Goal: Task Accomplishment & Management: Use online tool/utility

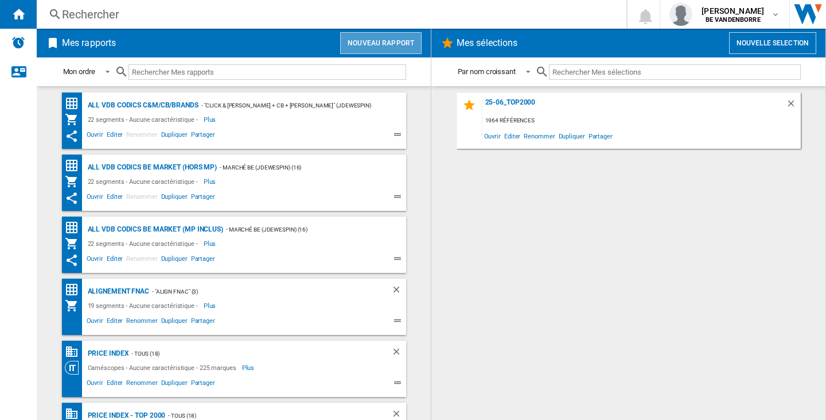
click at [410, 42] on button "Nouveau rapport" at bounding box center [380, 43] width 81 height 22
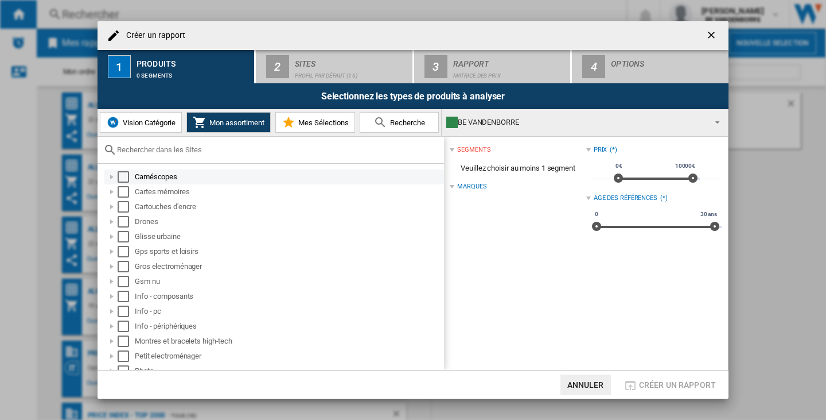
click at [123, 177] on div "Select" at bounding box center [123, 176] width 11 height 11
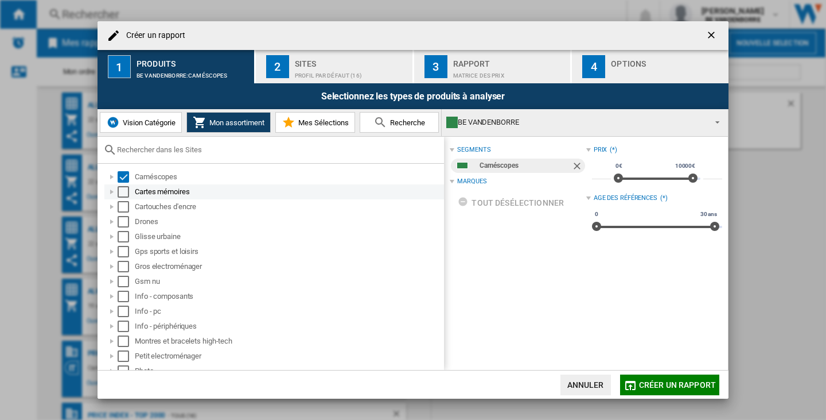
click at [122, 191] on div "Select" at bounding box center [123, 191] width 11 height 11
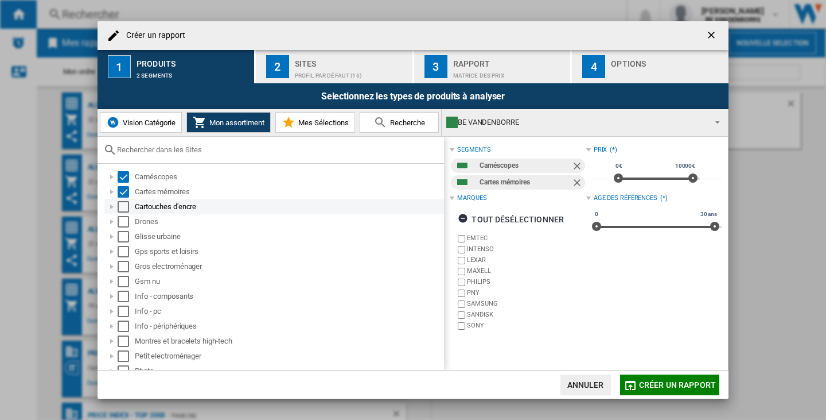
click at [122, 204] on div "Select" at bounding box center [123, 206] width 11 height 11
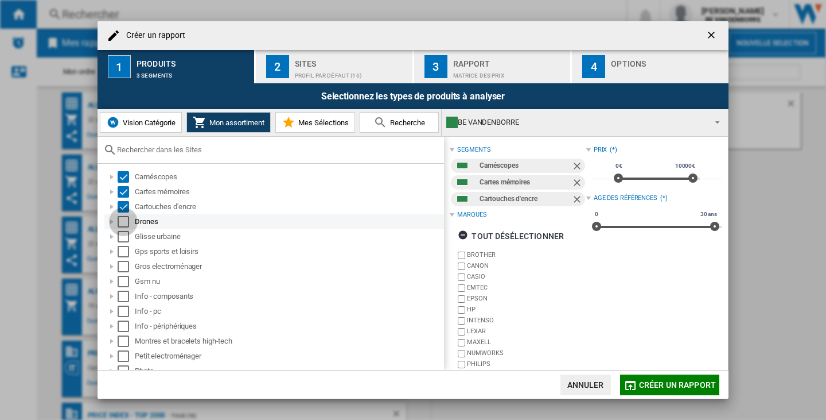
click at [121, 218] on div "Select" at bounding box center [123, 221] width 11 height 11
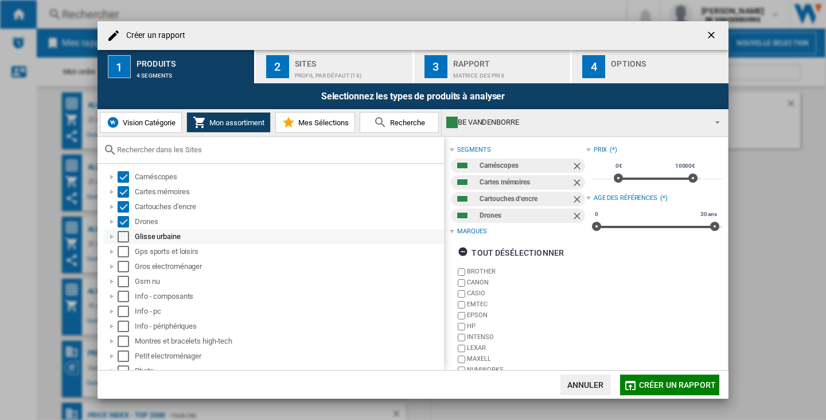
drag, startPoint x: 122, startPoint y: 228, endPoint x: 123, endPoint y: 237, distance: 8.6
click at [122, 230] on div "Glisse urbaine" at bounding box center [274, 236] width 340 height 15
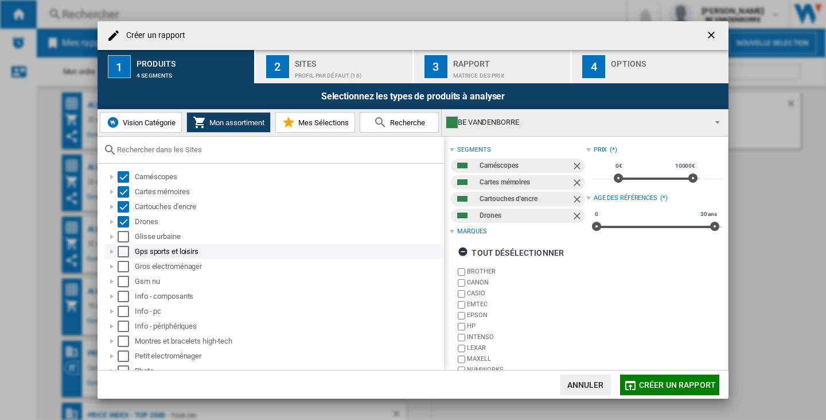
click at [123, 250] on div "Select" at bounding box center [123, 251] width 11 height 11
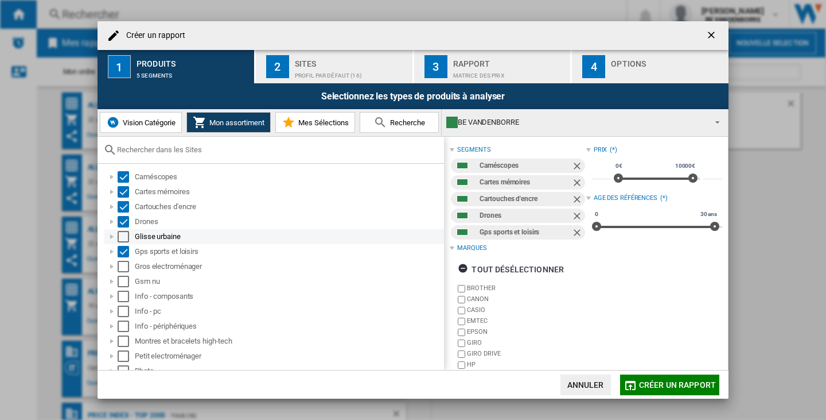
click at [123, 231] on div "Select" at bounding box center [123, 236] width 11 height 11
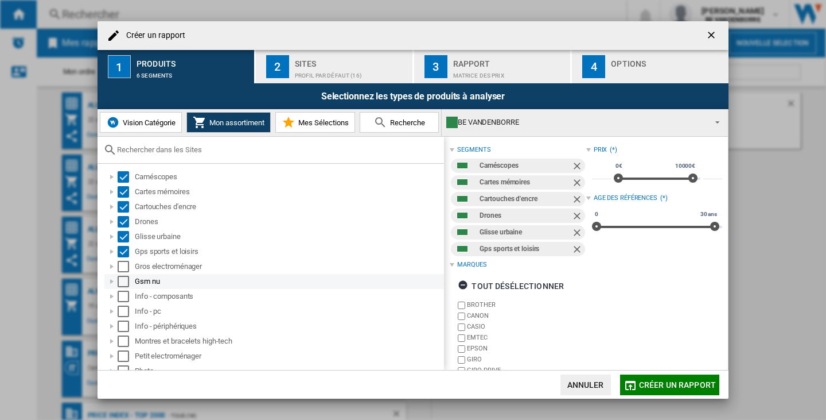
click at [121, 275] on div "Select" at bounding box center [123, 280] width 11 height 11
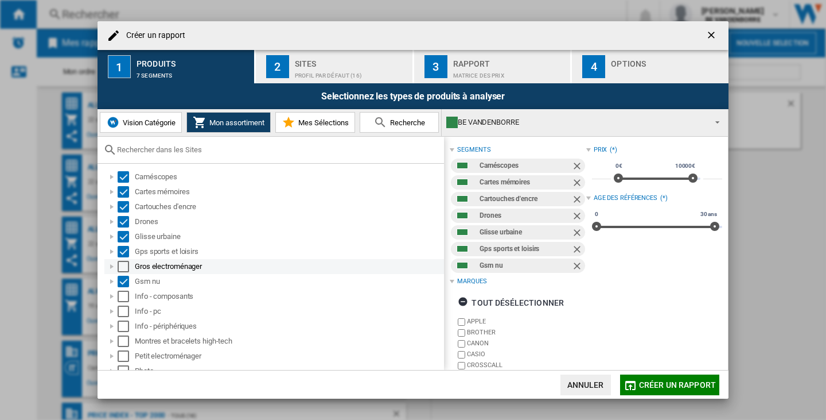
click at [121, 262] on div "Select" at bounding box center [123, 266] width 11 height 11
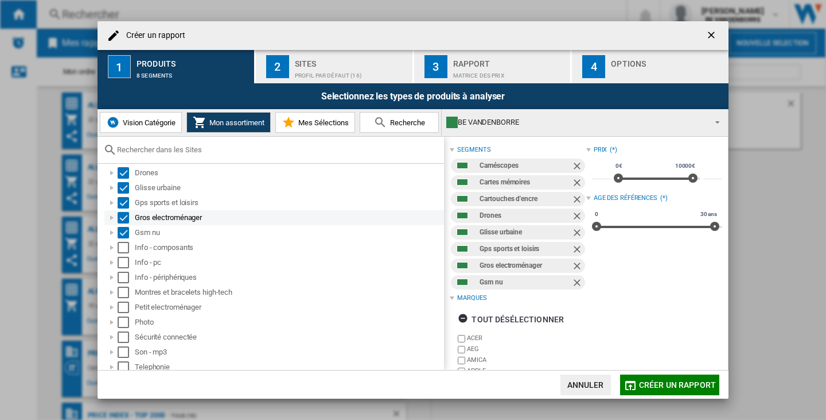
scroll to position [68, 0]
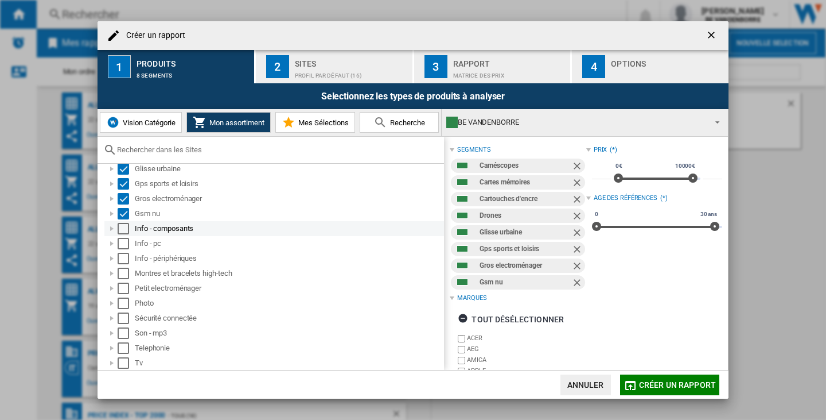
click at [120, 229] on div "Select" at bounding box center [123, 228] width 11 height 11
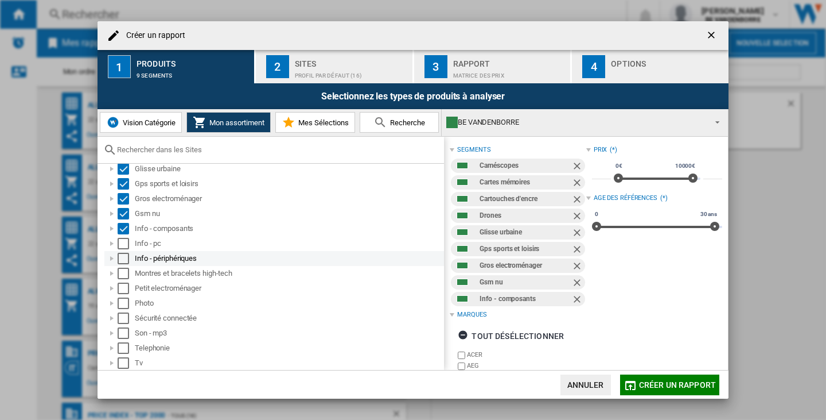
click at [122, 251] on div "Info - périphériques" at bounding box center [274, 258] width 340 height 15
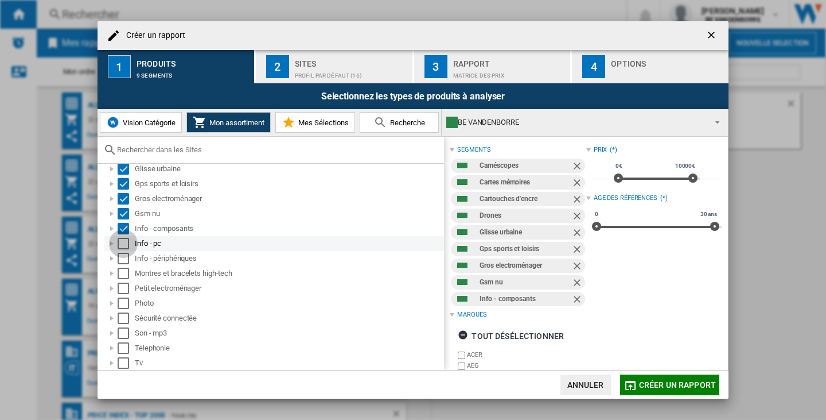
click at [124, 244] on div "Select" at bounding box center [123, 243] width 11 height 11
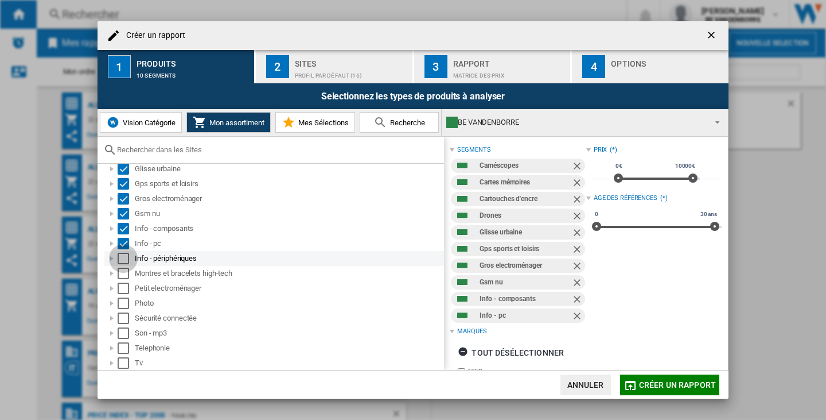
click at [124, 254] on div "Select" at bounding box center [123, 258] width 11 height 11
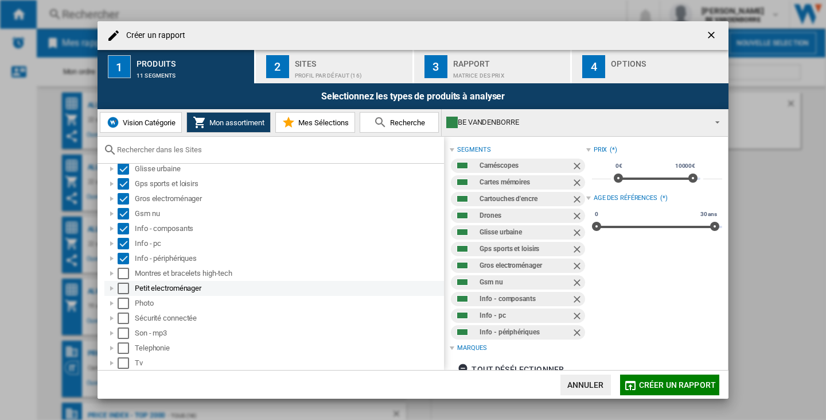
click at [124, 281] on div "Petit electroménager" at bounding box center [274, 288] width 340 height 15
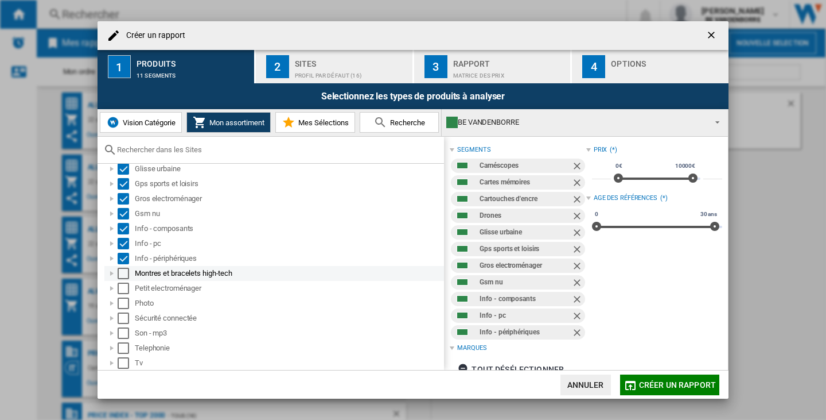
click at [124, 274] on div "Select" at bounding box center [123, 272] width 11 height 11
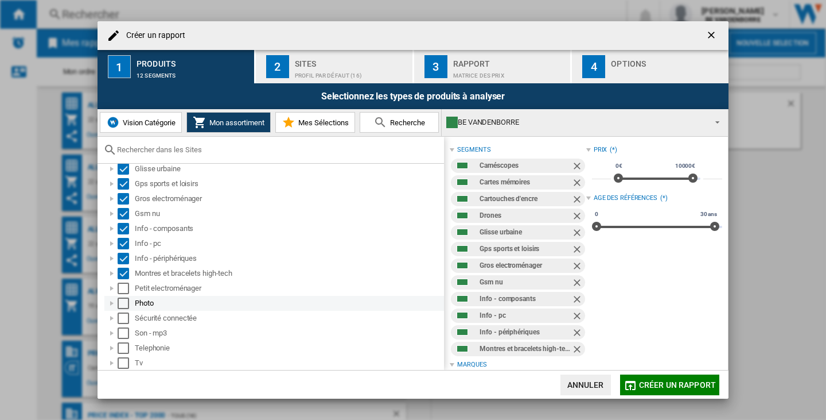
click at [122, 296] on div "Photo" at bounding box center [274, 303] width 340 height 15
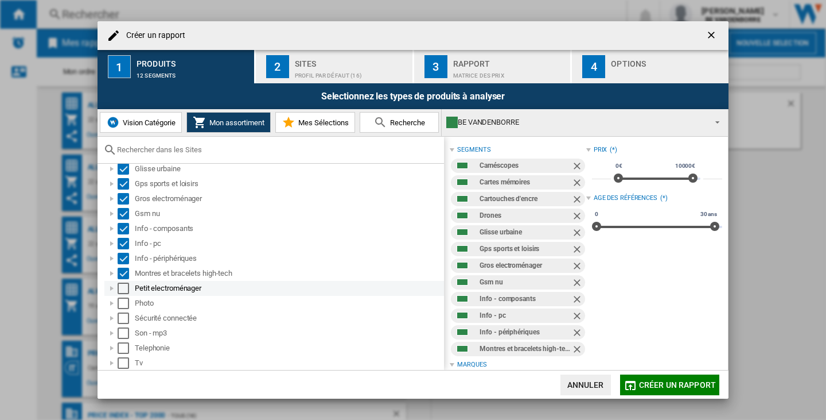
click at [122, 289] on div "Select" at bounding box center [123, 287] width 11 height 11
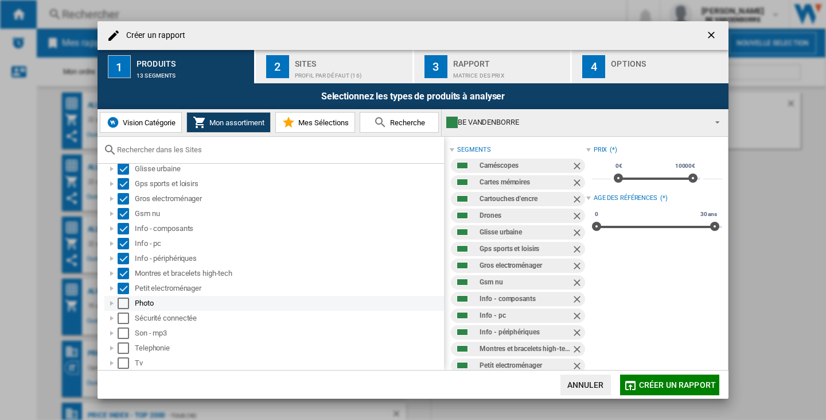
click at [122, 306] on div "Select" at bounding box center [123, 302] width 11 height 11
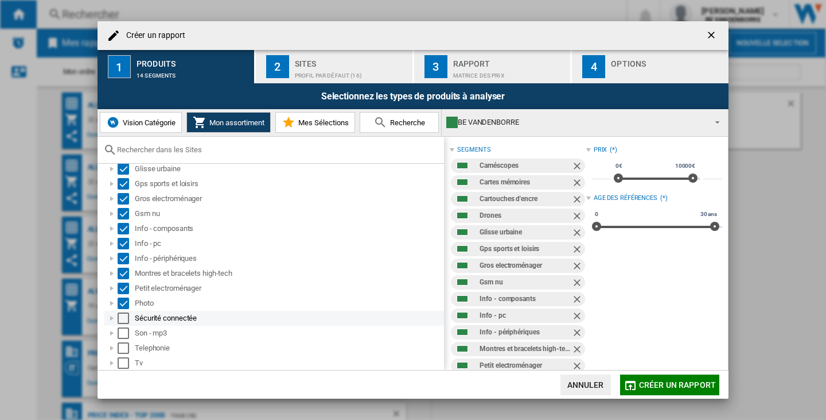
click at [120, 317] on div "Select" at bounding box center [123, 317] width 11 height 11
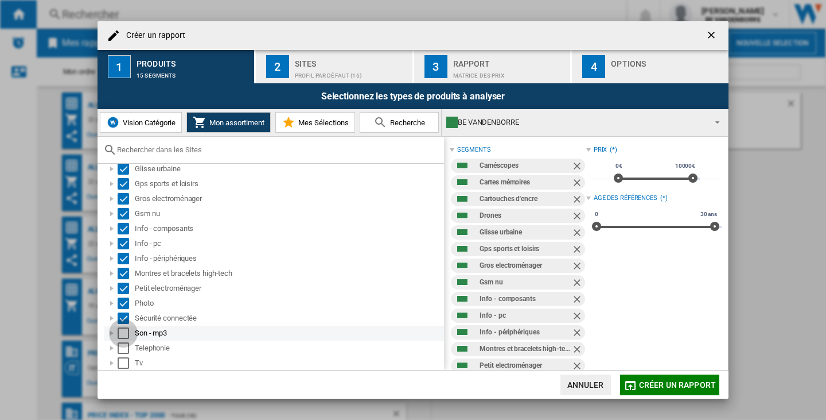
click at [123, 329] on div "Select" at bounding box center [123, 332] width 11 height 11
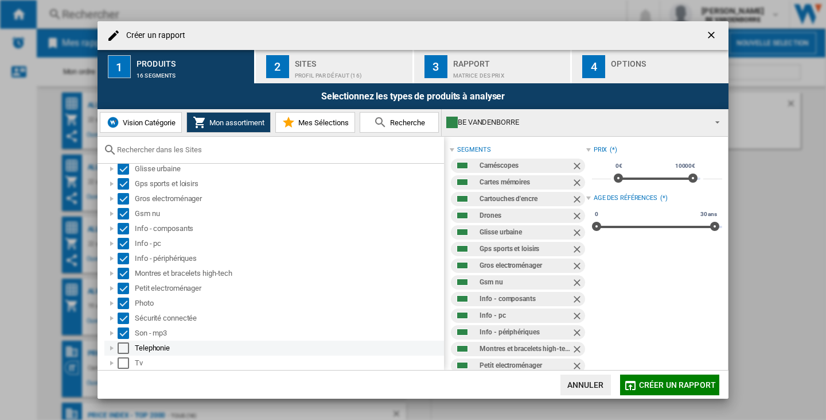
click at [123, 351] on div "Select" at bounding box center [123, 347] width 11 height 11
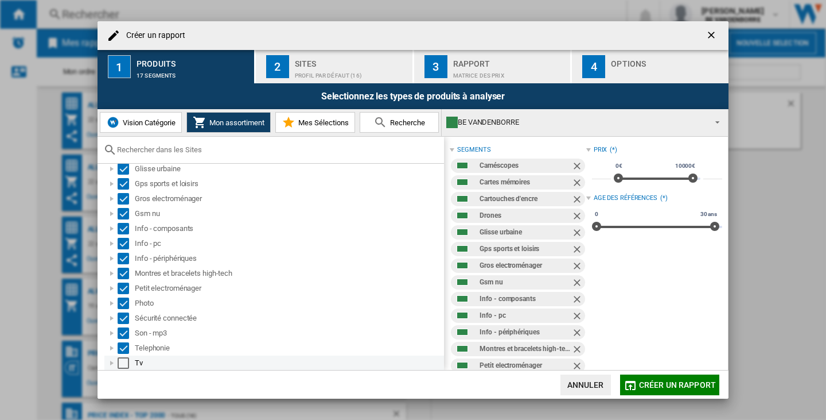
click at [123, 362] on div "Select" at bounding box center [123, 362] width 11 height 11
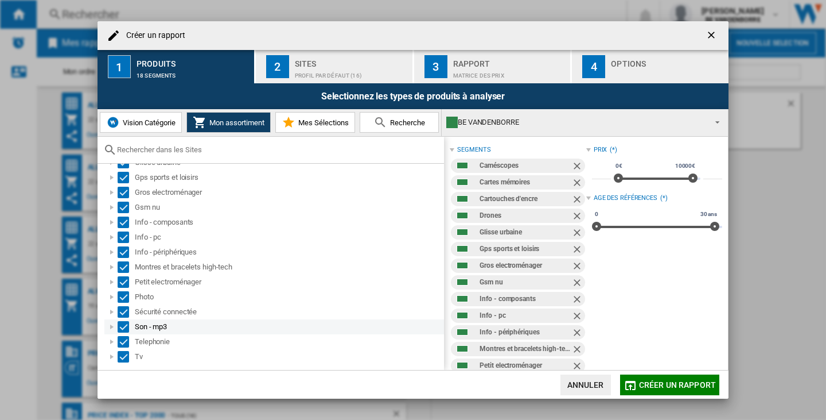
scroll to position [75, 0]
click at [318, 59] on div "Sites" at bounding box center [351, 61] width 113 height 12
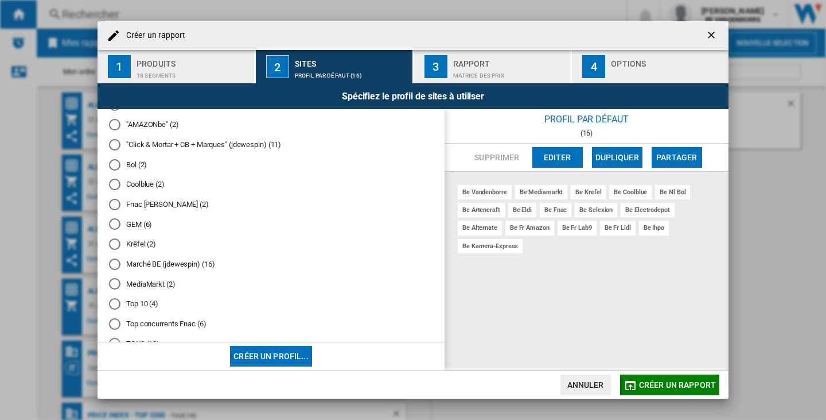
scroll to position [57, 0]
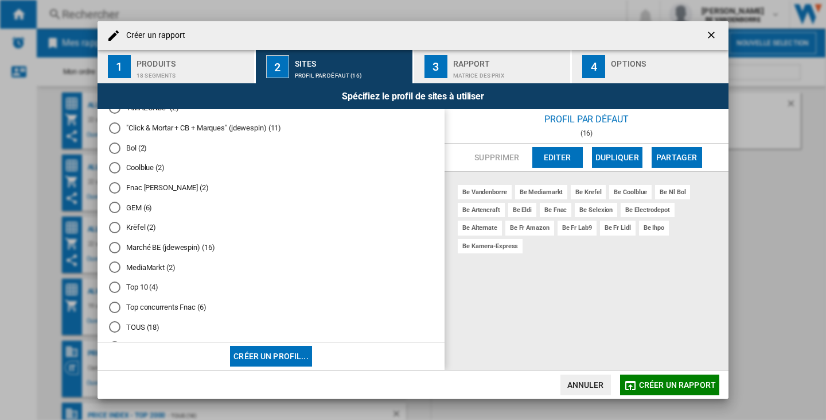
click at [161, 269] on md-radio-button "MediaMarkt (2)" at bounding box center [271, 267] width 324 height 11
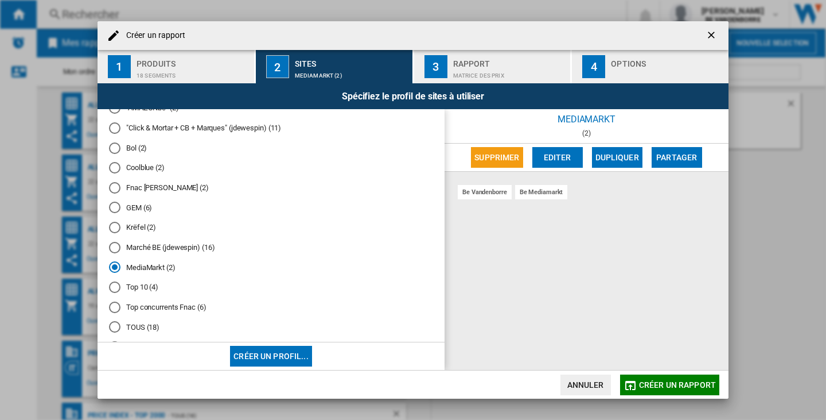
click at [527, 65] on div "Rapport" at bounding box center [509, 61] width 113 height 12
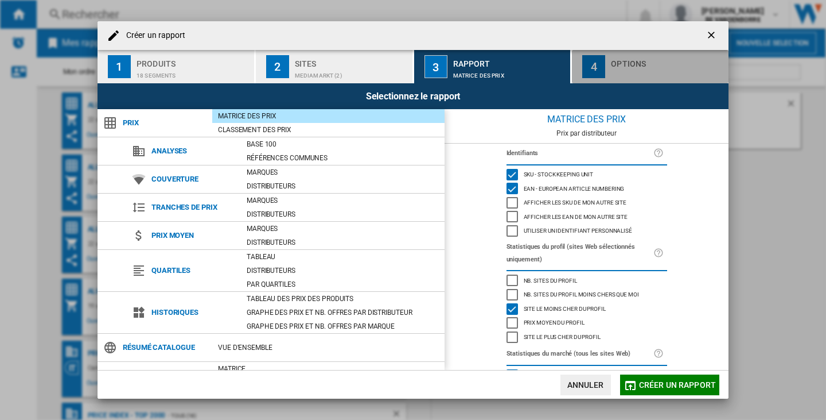
click at [606, 57] on button "4 Options" at bounding box center [650, 66] width 157 height 33
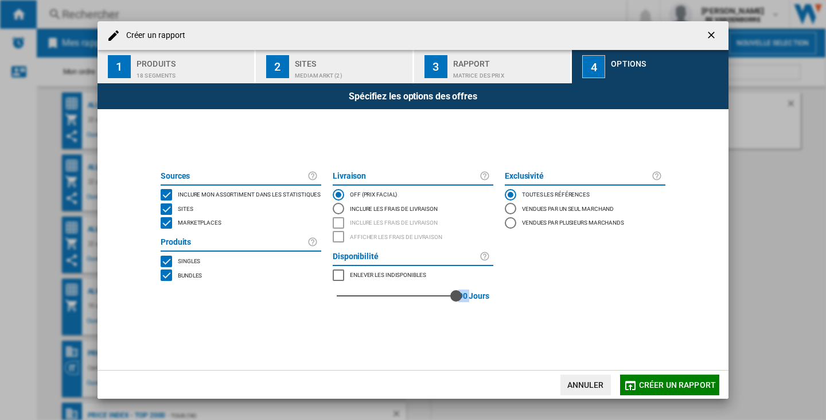
drag, startPoint x: 336, startPoint y: 297, endPoint x: 465, endPoint y: 292, distance: 129.2
click at [465, 292] on div "90 90 Jours" at bounding box center [413, 296] width 161 height 28
click at [712, 385] on span "Créer un rapport" at bounding box center [677, 384] width 77 height 9
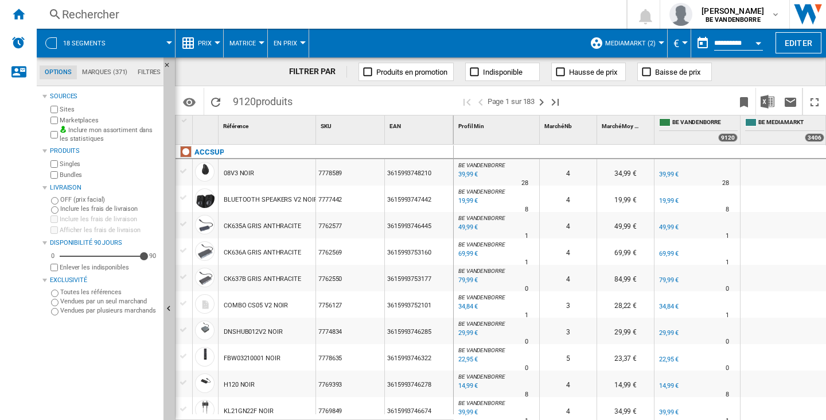
click at [760, 42] on div "Open calendar" at bounding box center [759, 43] width 6 height 3
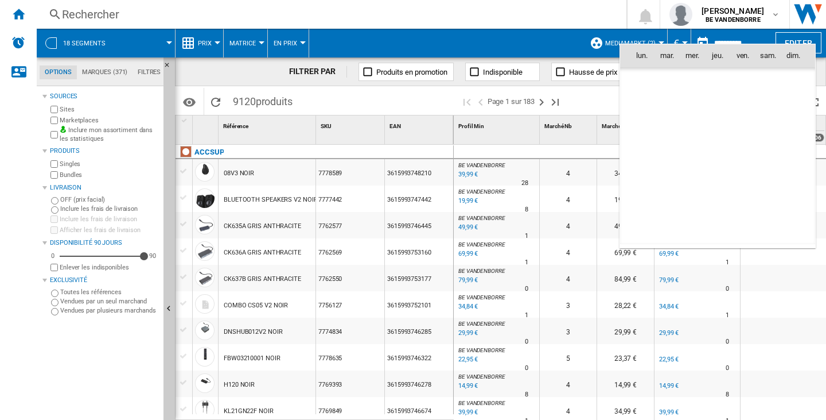
scroll to position [5475, 0]
click at [724, 131] on span "14" at bounding box center [718, 130] width 23 height 23
type input "**********"
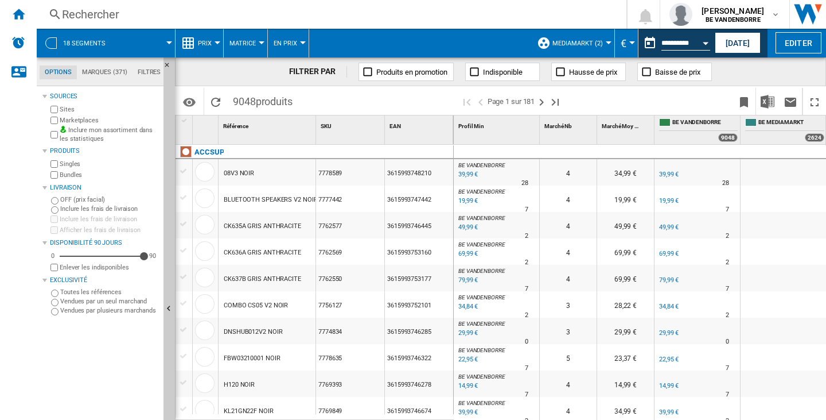
scroll to position [0, 6]
click at [751, 38] on button "[DATE]" at bounding box center [738, 42] width 46 height 21
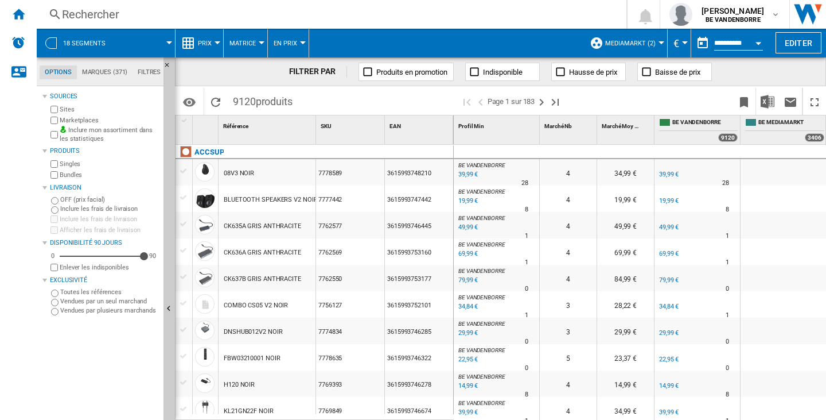
scroll to position [0, 6]
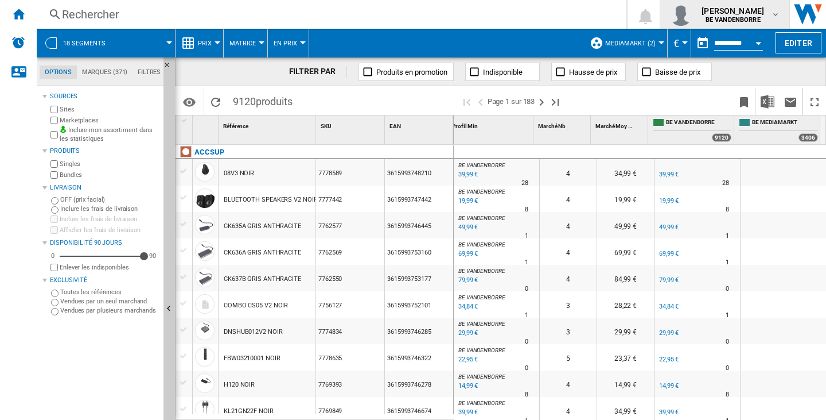
click at [752, 18] on b "BE VANDENBORRE" at bounding box center [733, 19] width 55 height 7
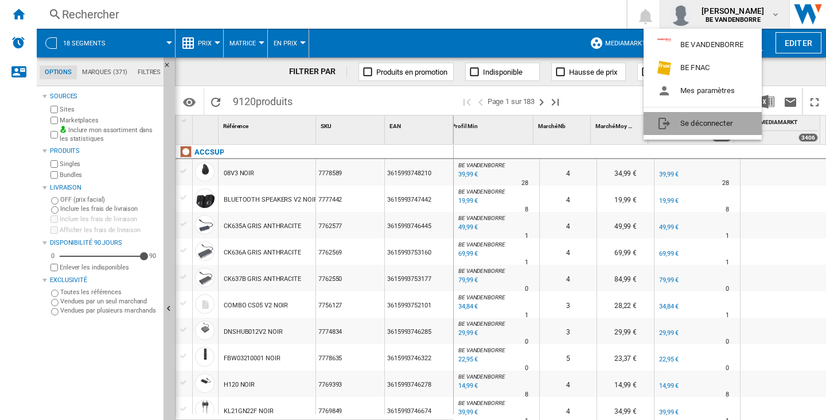
click at [730, 119] on button "Se déconnecter" at bounding box center [703, 123] width 118 height 23
